Goal: Task Accomplishment & Management: Manage account settings

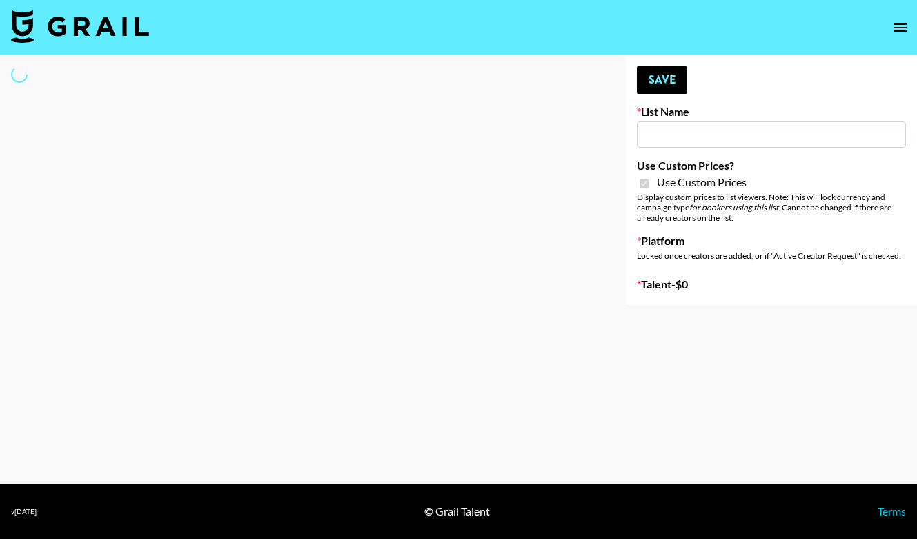
type input "[PERSON_NAME] - Podcasters"
checkbox input "true"
select select "Brand"
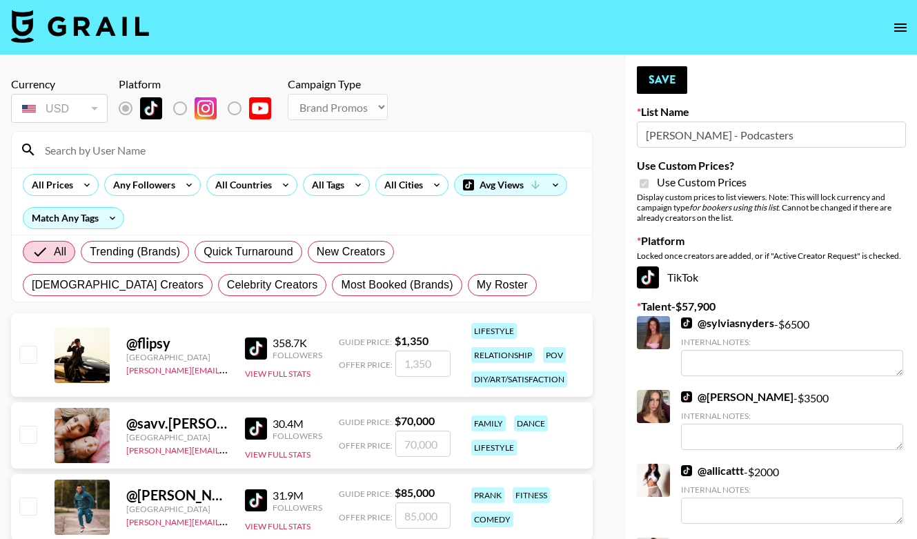
click at [139, 150] on input at bounding box center [310, 150] width 547 height 22
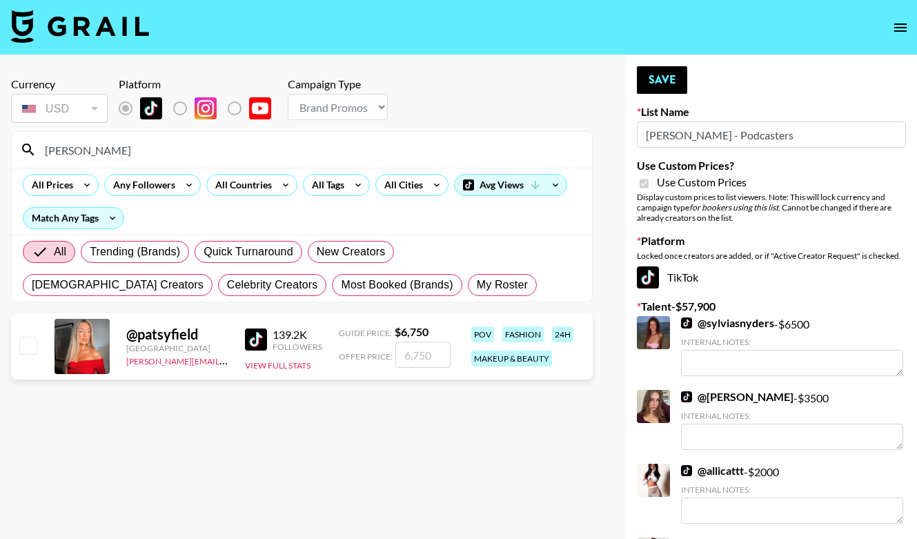
type input "[PERSON_NAME]"
click at [25, 344] on input "checkbox" at bounding box center [27, 345] width 17 height 17
checkbox input "true"
type input "6750"
click at [654, 84] on button "Save" at bounding box center [662, 80] width 50 height 28
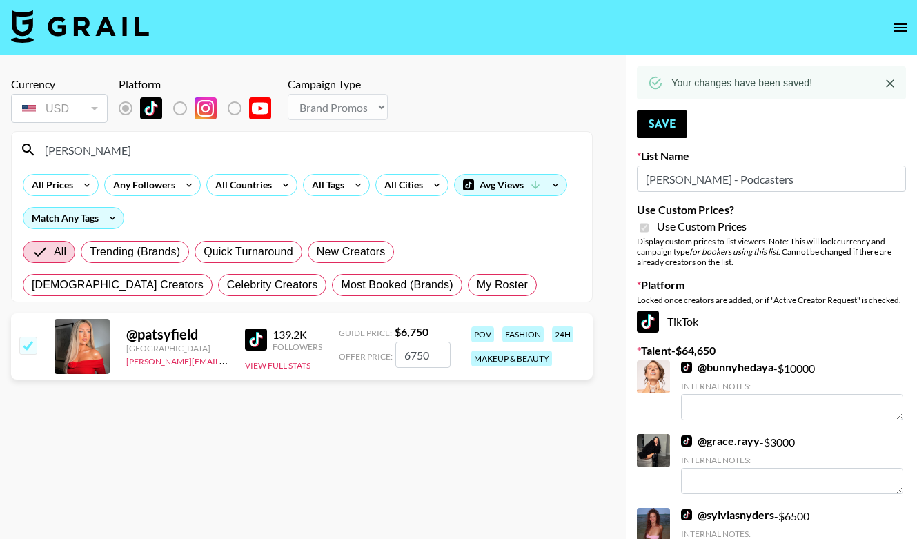
click at [897, 29] on icon "open drawer" at bounding box center [901, 27] width 17 height 17
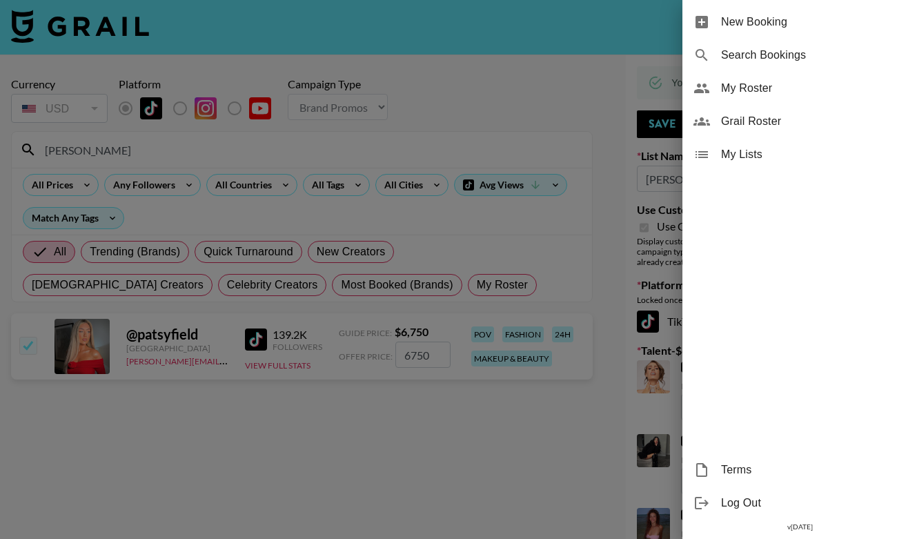
click at [775, 95] on span "My Roster" at bounding box center [813, 88] width 185 height 17
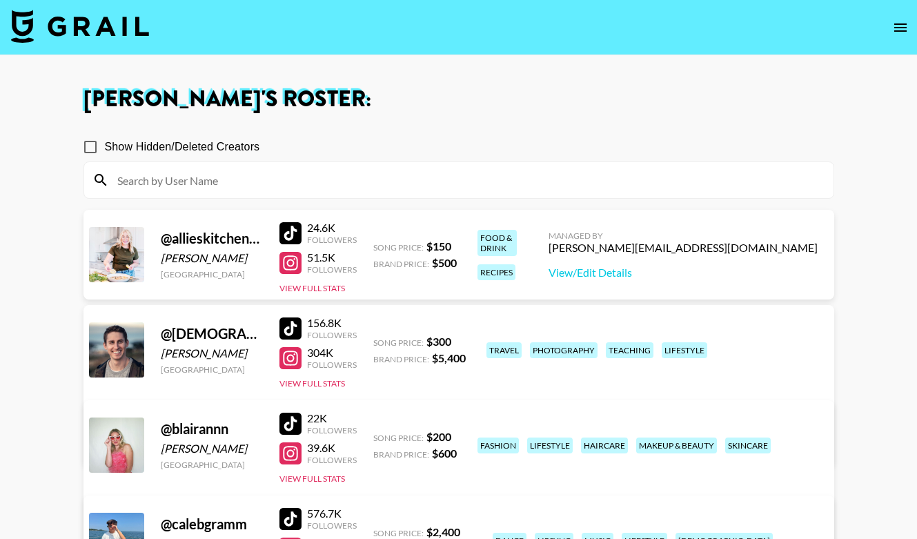
click at [251, 187] on input at bounding box center [467, 180] width 717 height 22
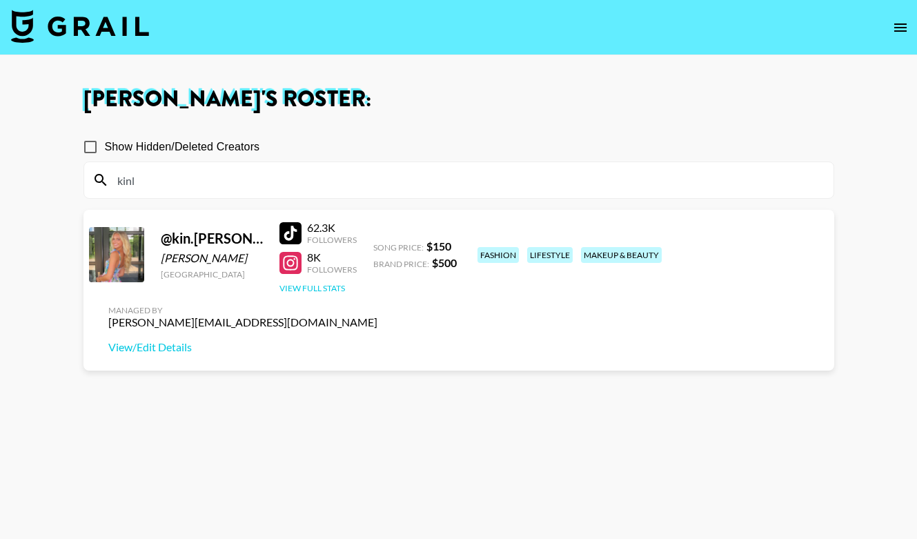
type input "kinl"
click at [336, 287] on button "View Full Stats" at bounding box center [313, 288] width 66 height 10
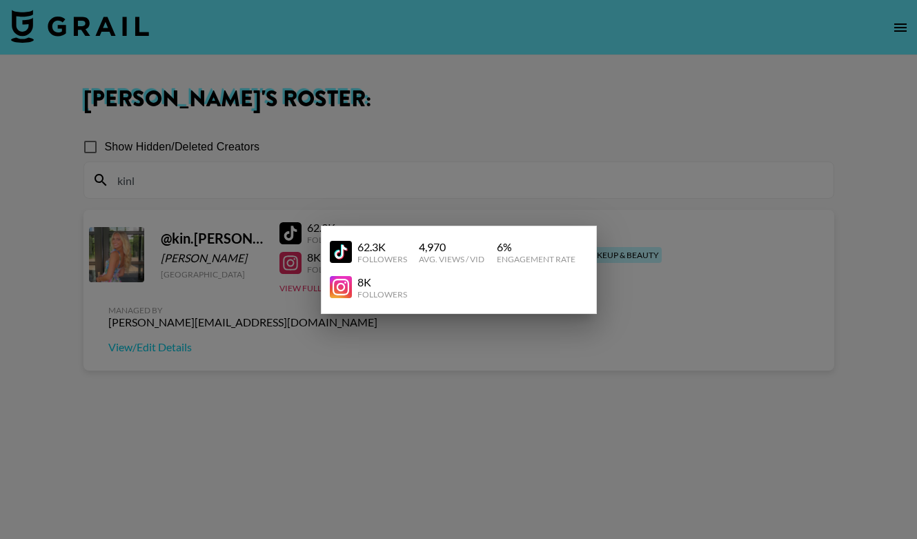
click at [347, 195] on div at bounding box center [458, 269] width 917 height 539
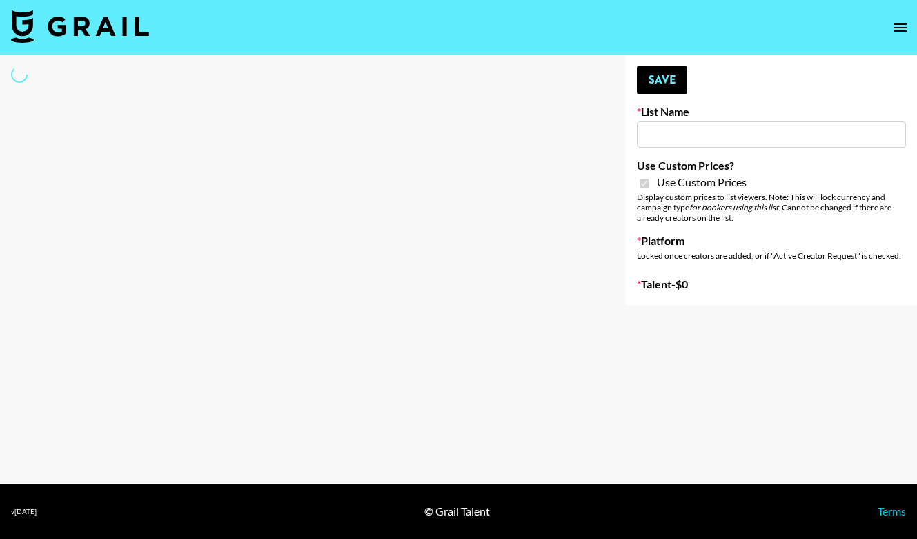
type input "Earth Cure ([DATE])"
checkbox input "true"
select select "Brand"
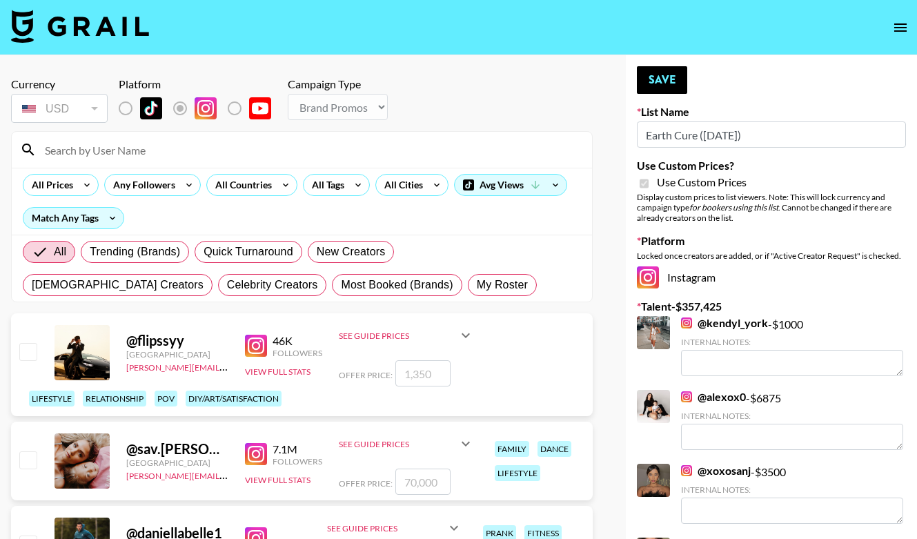
click at [184, 155] on input at bounding box center [310, 150] width 547 height 22
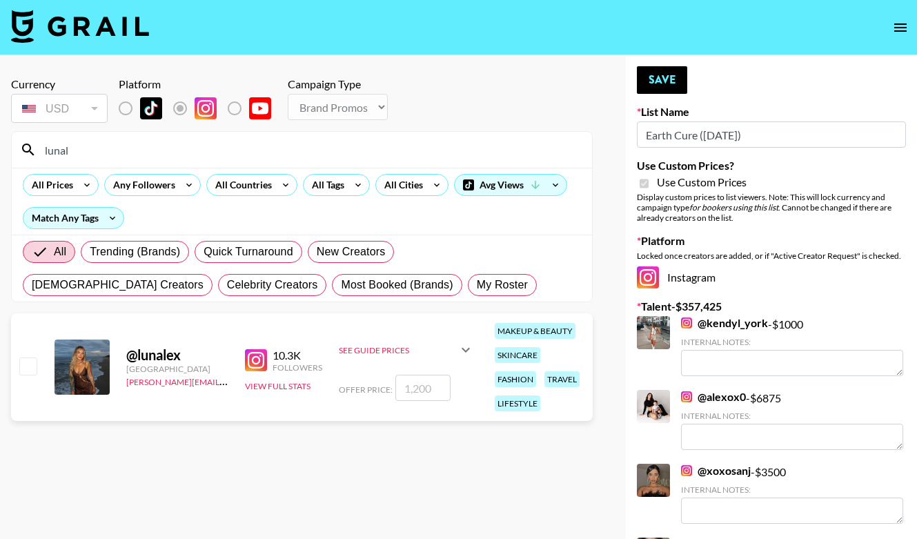
type input "lunal"
click at [22, 365] on input "checkbox" at bounding box center [27, 366] width 17 height 17
checkbox input "true"
click at [411, 391] on input "1200" at bounding box center [423, 388] width 55 height 26
type input "1500"
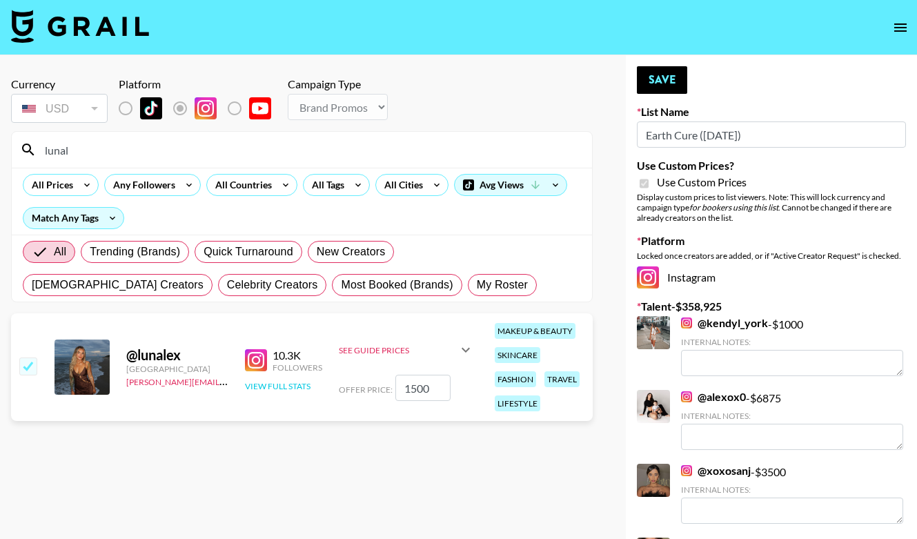
click at [291, 385] on button "View Full Stats" at bounding box center [278, 386] width 66 height 10
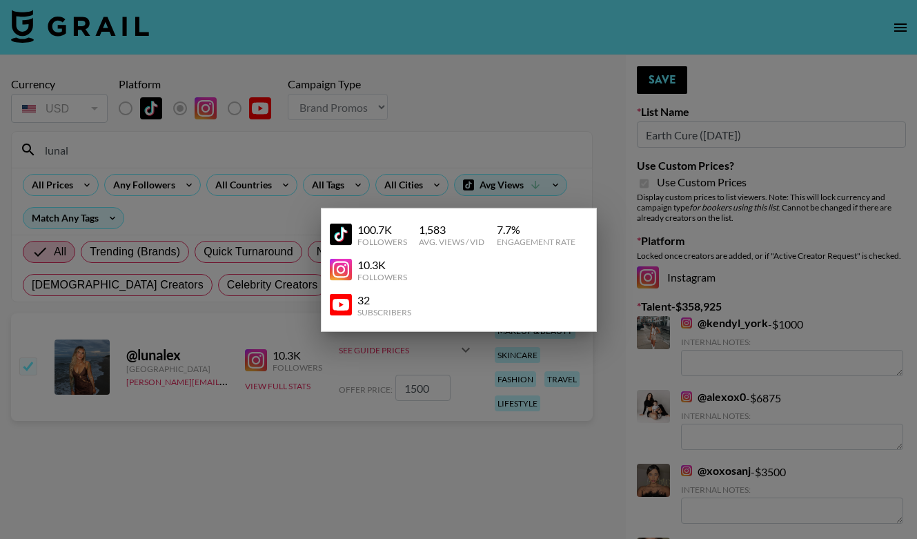
click at [365, 400] on div at bounding box center [458, 269] width 917 height 539
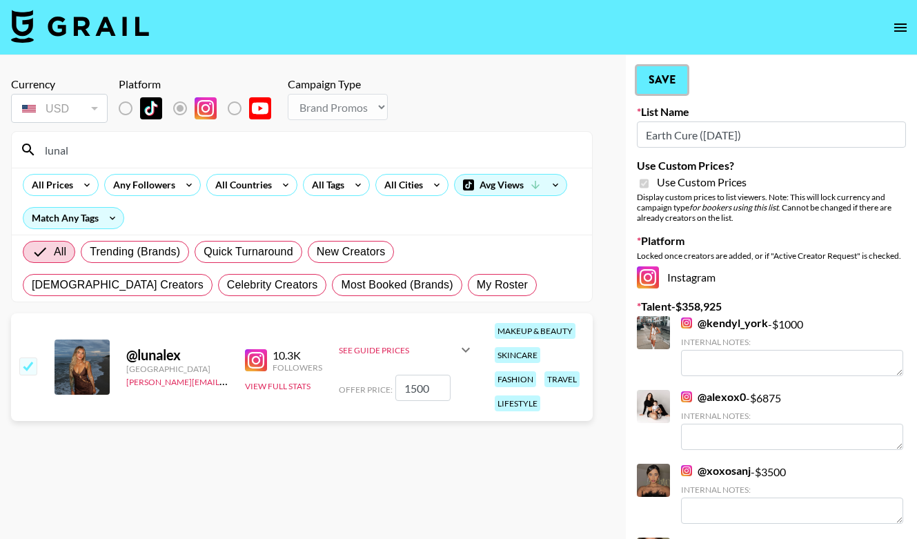
click at [661, 84] on button "Save" at bounding box center [662, 80] width 50 height 28
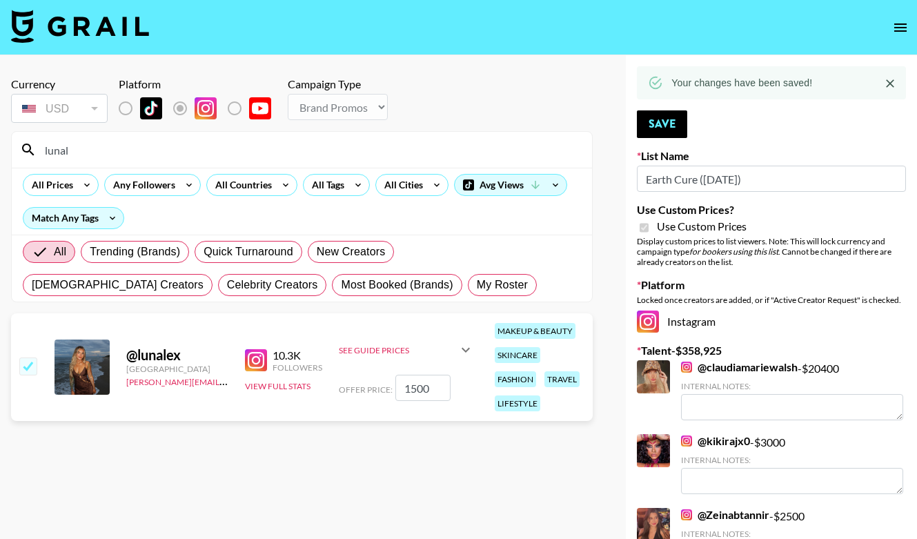
click at [101, 146] on input "lunal" at bounding box center [310, 150] width 547 height 22
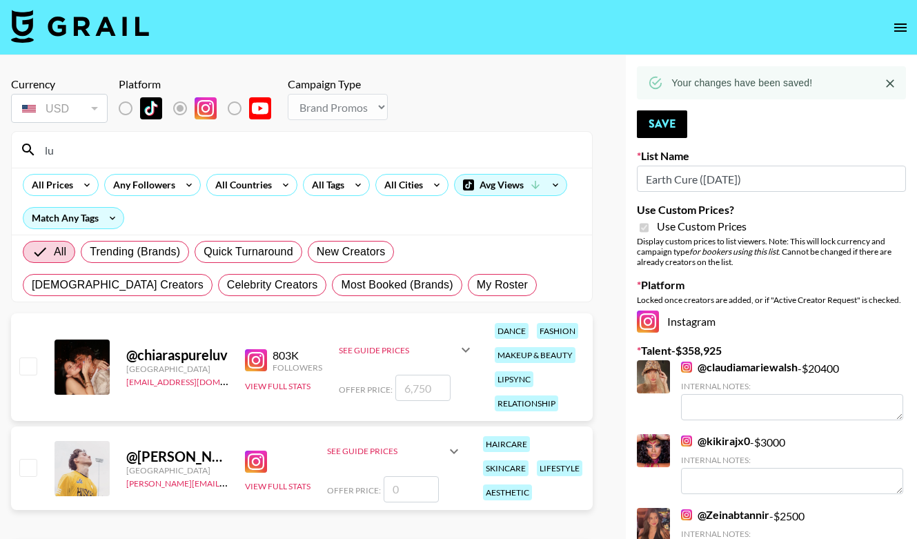
type input "l"
